Goal: Find contact information

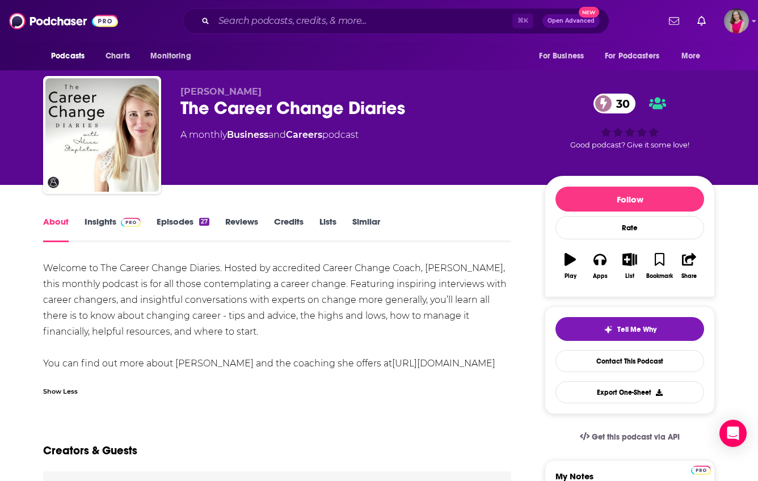
click at [119, 219] on span at bounding box center [128, 221] width 24 height 11
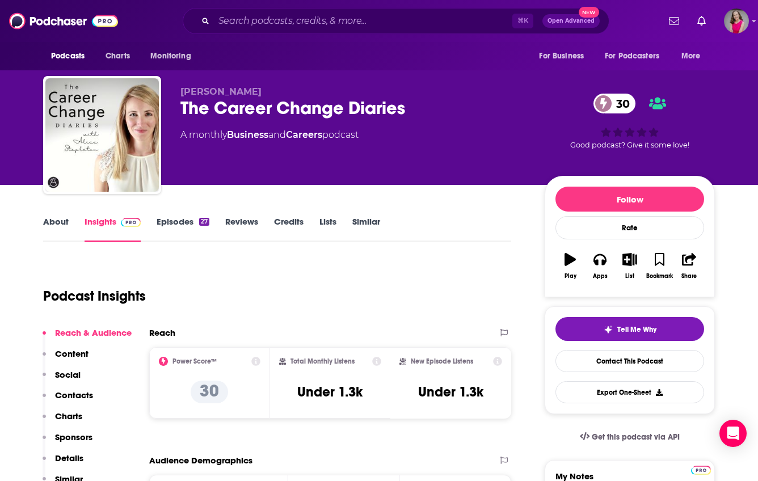
click at [76, 394] on p "Contacts" at bounding box center [74, 395] width 38 height 11
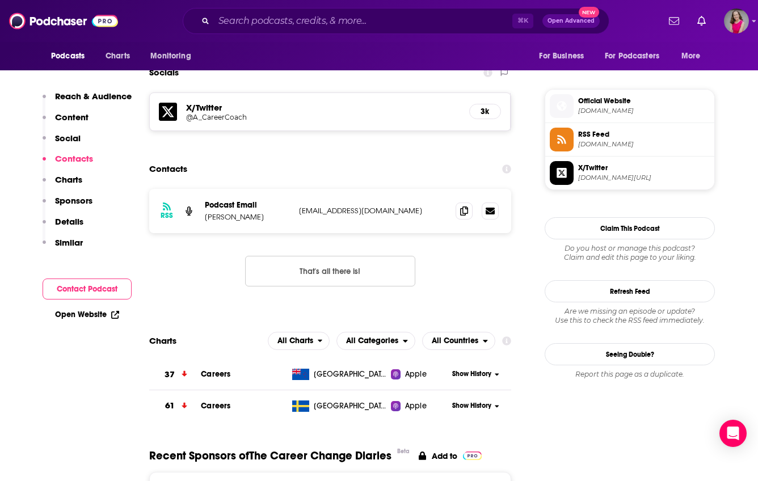
scroll to position [784, 0]
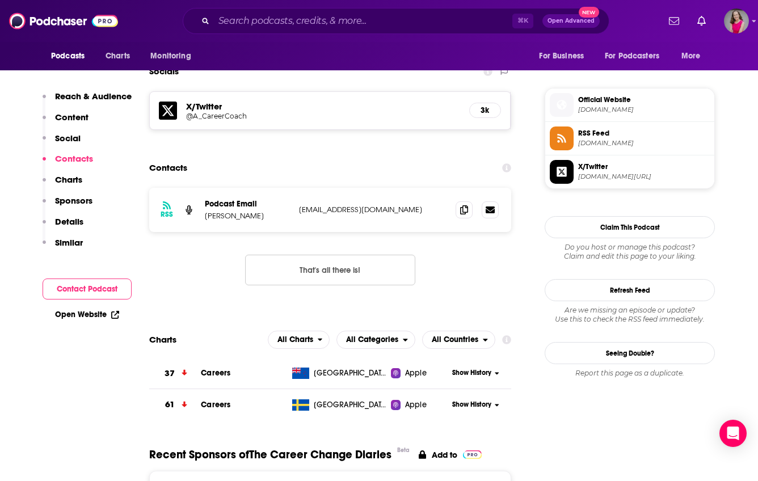
drag, startPoint x: 422, startPoint y: 208, endPoint x: 299, endPoint y: 211, distance: 122.5
click at [299, 211] on p "[EMAIL_ADDRESS][DOMAIN_NAME]" at bounding box center [372, 210] width 147 height 10
copy p "[EMAIL_ADDRESS][DOMAIN_NAME]"
click at [381, 187] on section "Contacts RSS Podcast Email [PERSON_NAME] [EMAIL_ADDRESS][DOMAIN_NAME] [EMAIL_AD…" at bounding box center [330, 230] width 362 height 146
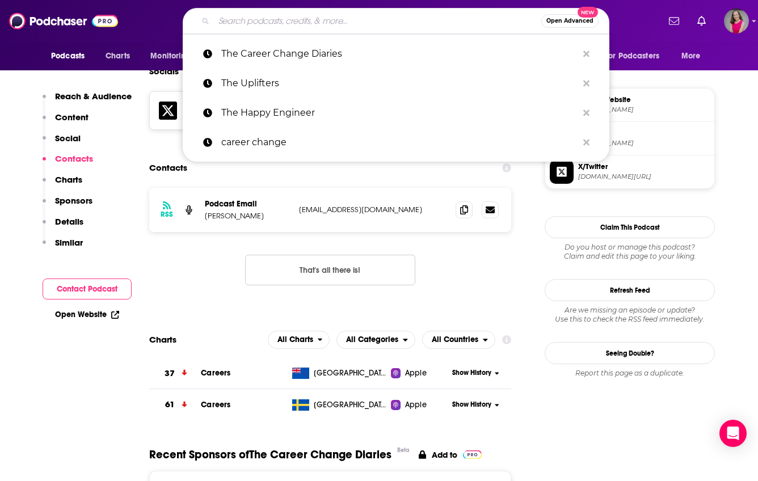
click at [301, 26] on input "Search podcasts, credits, & more..." at bounding box center [377, 21] width 327 height 18
paste input "Change is possible: Your Career Transformation Guide"
type input "Change is possible: Your Career Transformation Guide"
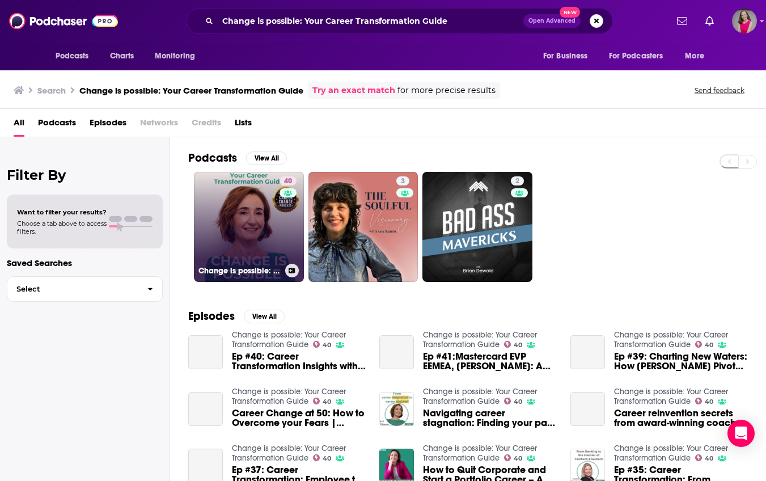
click at [255, 229] on link "40 Change is possible: Your Career Transformation Guide" at bounding box center [249, 227] width 110 height 110
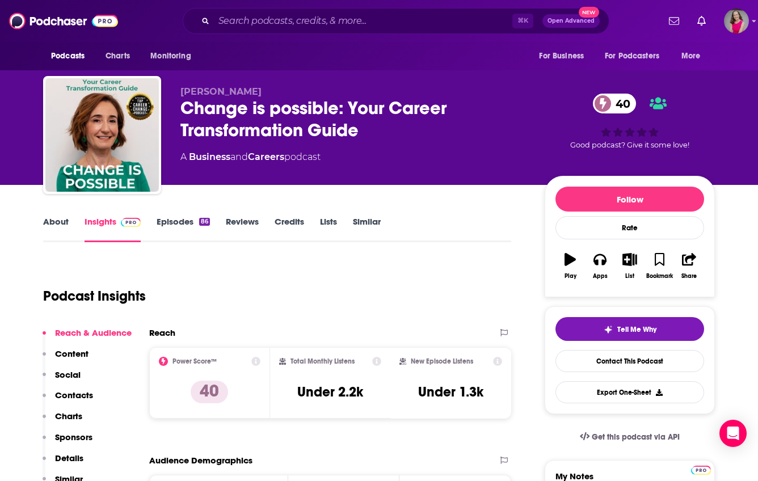
click at [58, 223] on link "About" at bounding box center [56, 229] width 26 height 26
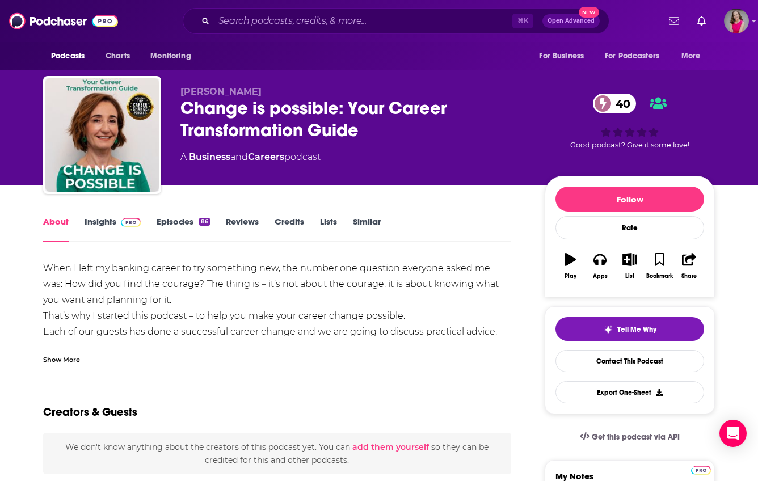
click at [64, 361] on div "Show More" at bounding box center [61, 358] width 37 height 11
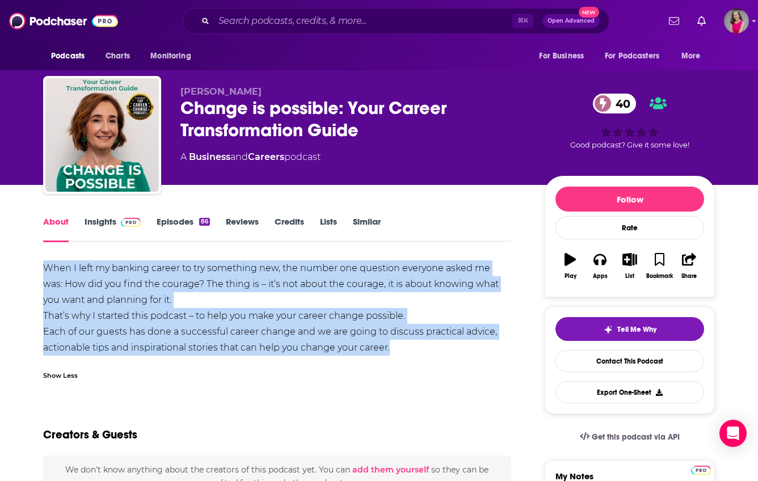
drag, startPoint x: 402, startPoint y: 351, endPoint x: 44, endPoint y: 267, distance: 368.1
click at [43, 267] on div "When I left my banking career to try something new, the number one question eve…" at bounding box center [277, 307] width 468 height 95
copy div "When I left my banking career to try something new, the number one question eve…"
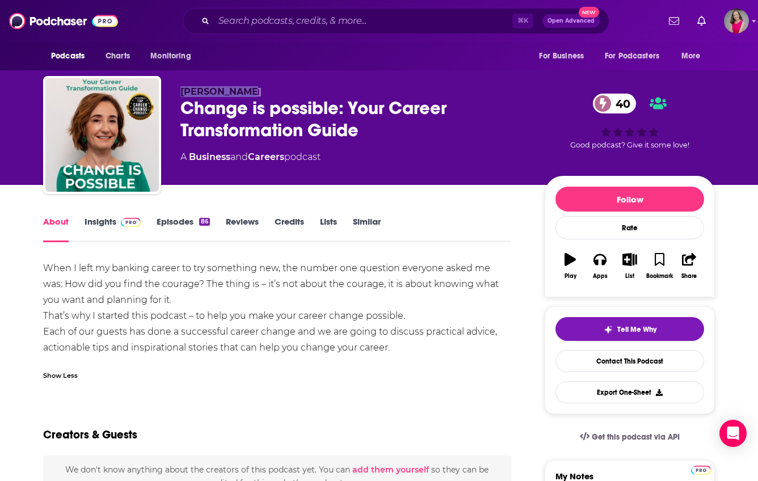
drag, startPoint x: 236, startPoint y: 92, endPoint x: 182, endPoint y: 95, distance: 54.0
click at [182, 95] on p "[PERSON_NAME]" at bounding box center [353, 91] width 346 height 11
copy span "[PERSON_NAME]"
click at [99, 224] on link "Insights" at bounding box center [113, 229] width 56 height 26
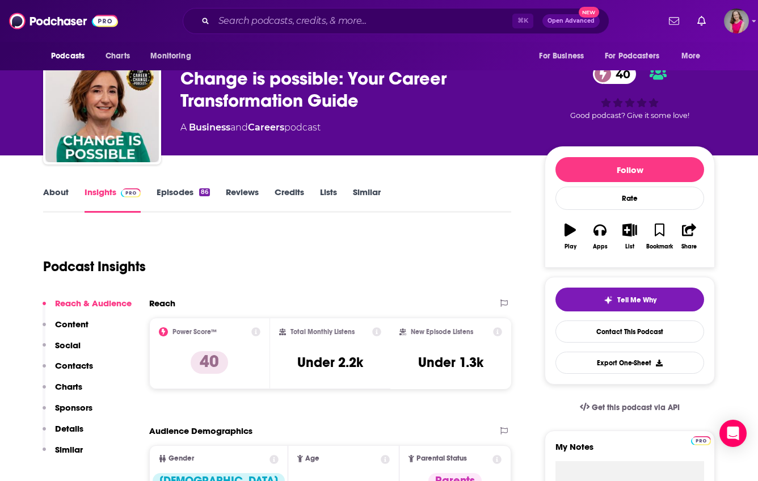
scroll to position [286, 0]
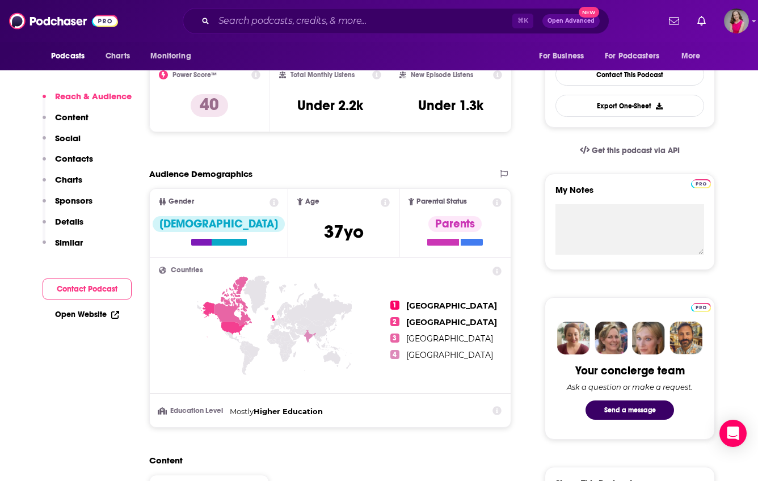
click at [85, 314] on link "Open Website" at bounding box center [87, 315] width 64 height 10
click at [77, 158] on p "Contacts" at bounding box center [74, 158] width 38 height 11
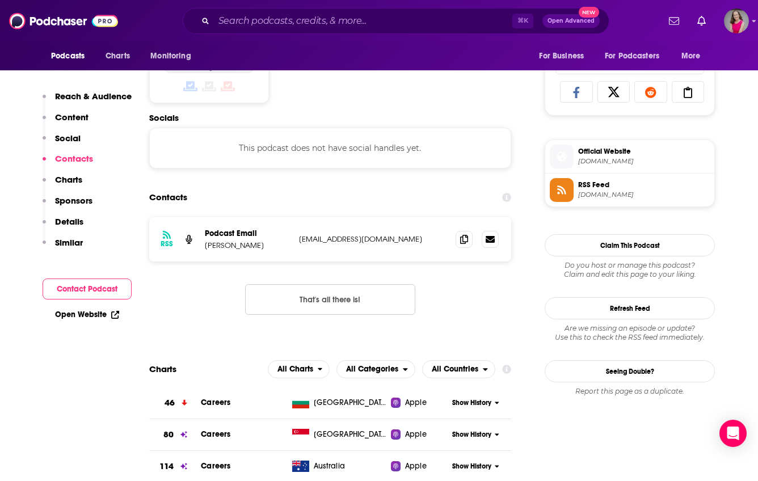
scroll to position [762, 0]
